Goal: Navigation & Orientation: Find specific page/section

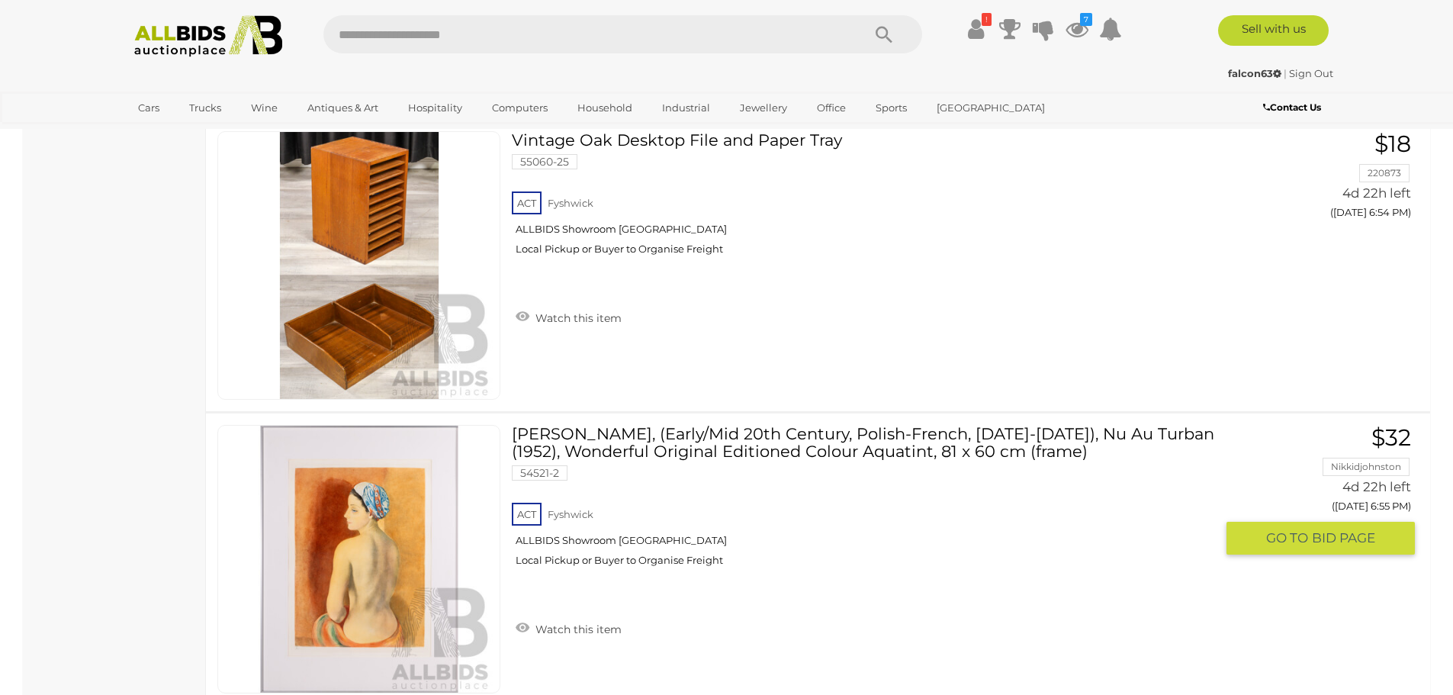
scroll to position [13956, 0]
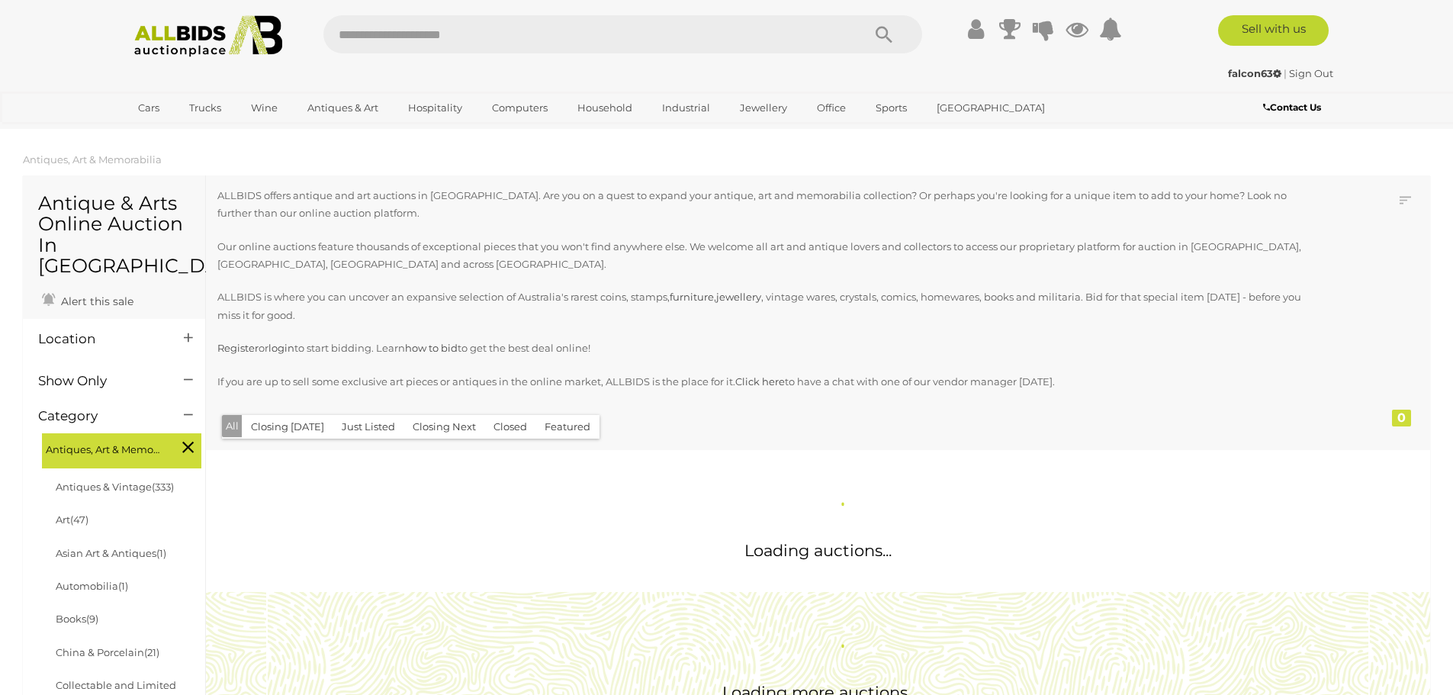
scroll to position [1527, 0]
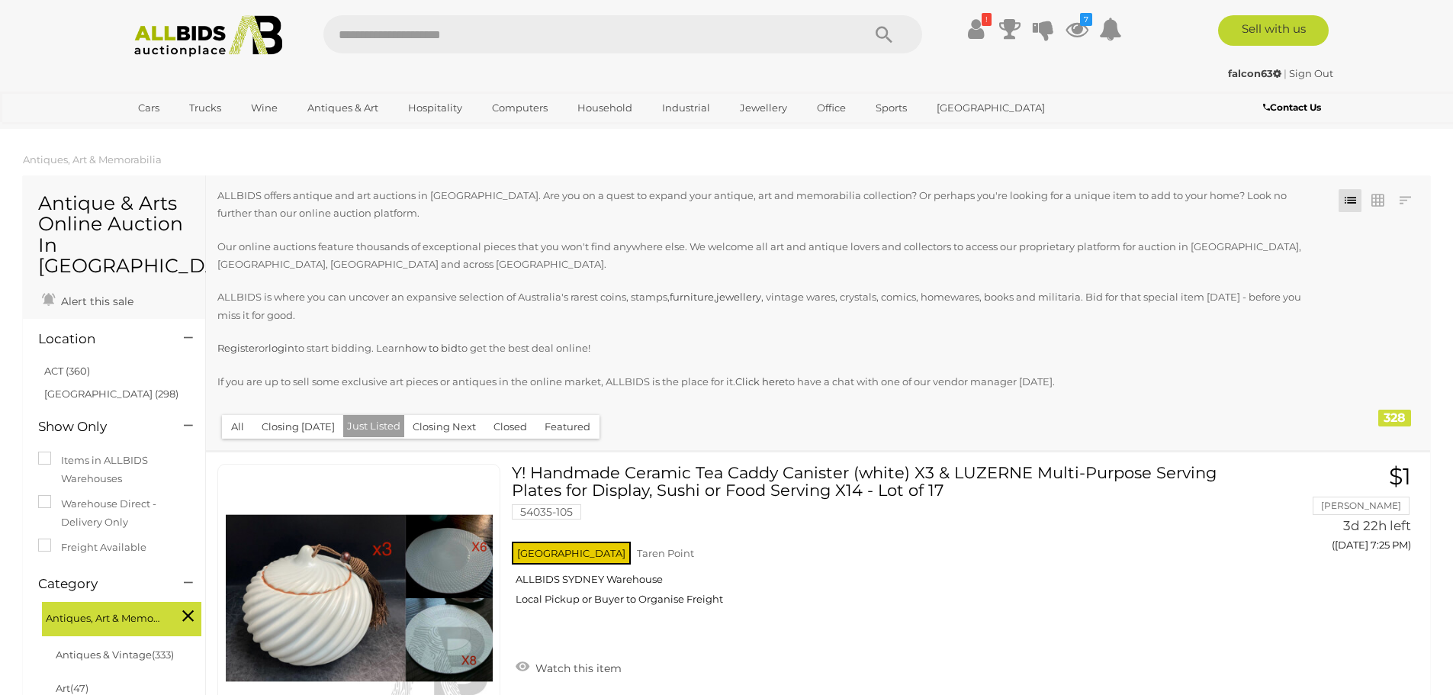
click at [365, 429] on button "Just Listed" at bounding box center [373, 426] width 61 height 22
click at [1071, 28] on icon at bounding box center [1076, 28] width 23 height 27
